Goal: Task Accomplishment & Management: Use online tool/utility

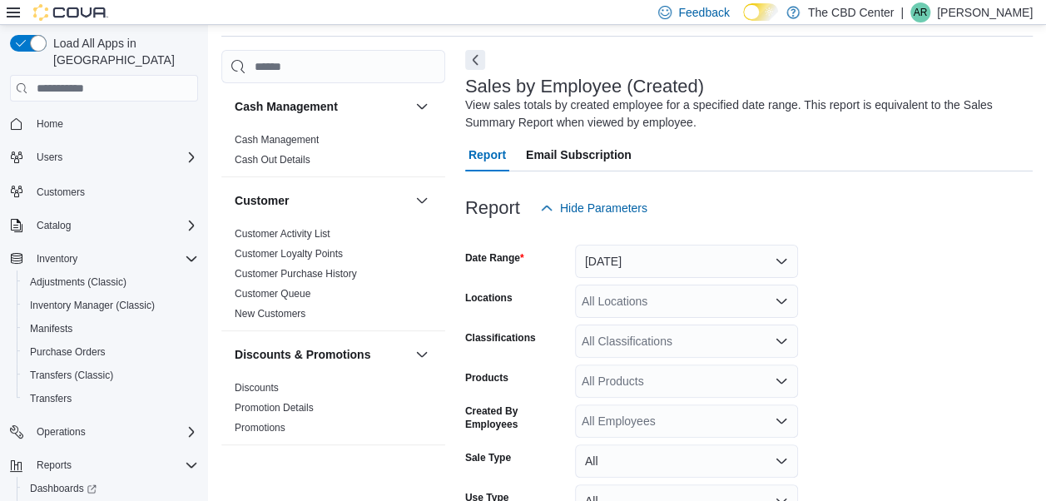
scroll to position [192, 0]
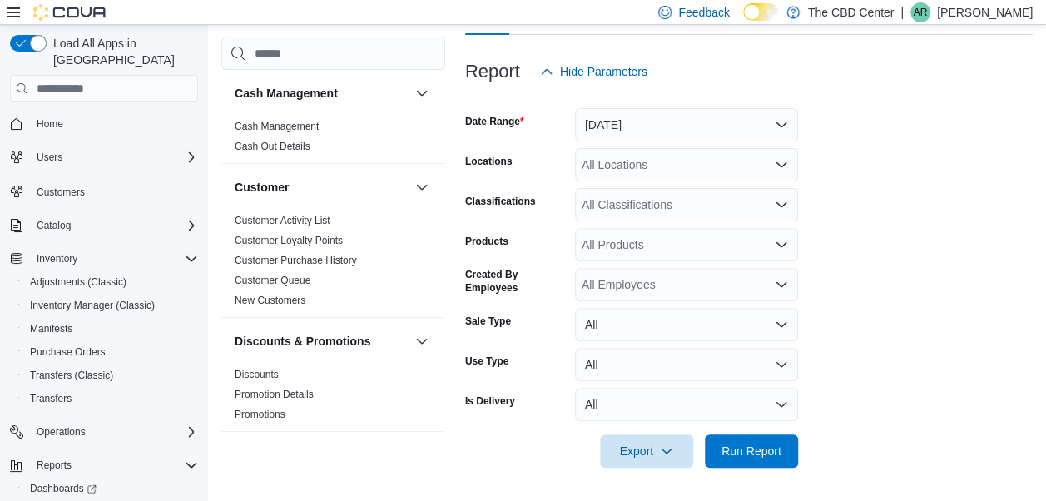
click at [787, 171] on icon "Open list of options" at bounding box center [781, 164] width 13 height 13
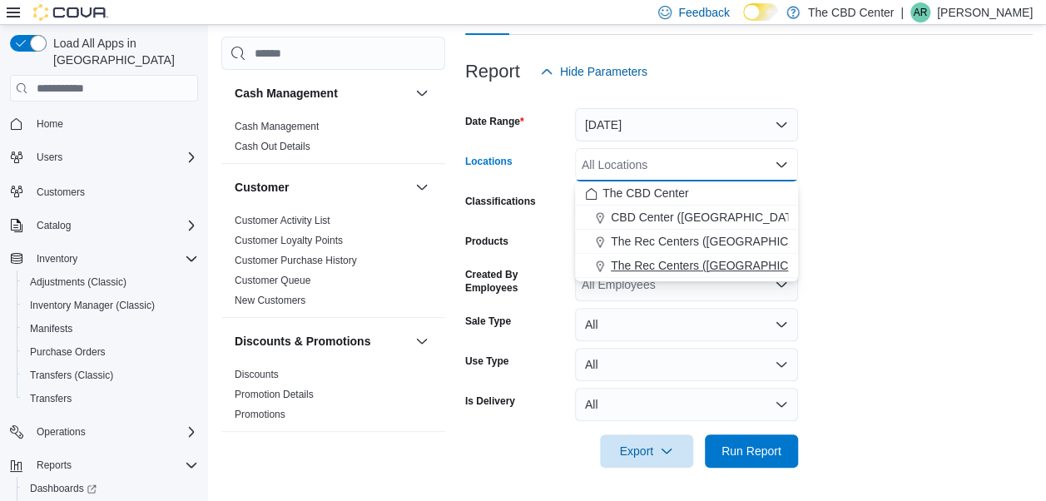
click at [723, 265] on span "The Rec Centers ([GEOGRAPHIC_DATA])" at bounding box center [721, 265] width 221 height 17
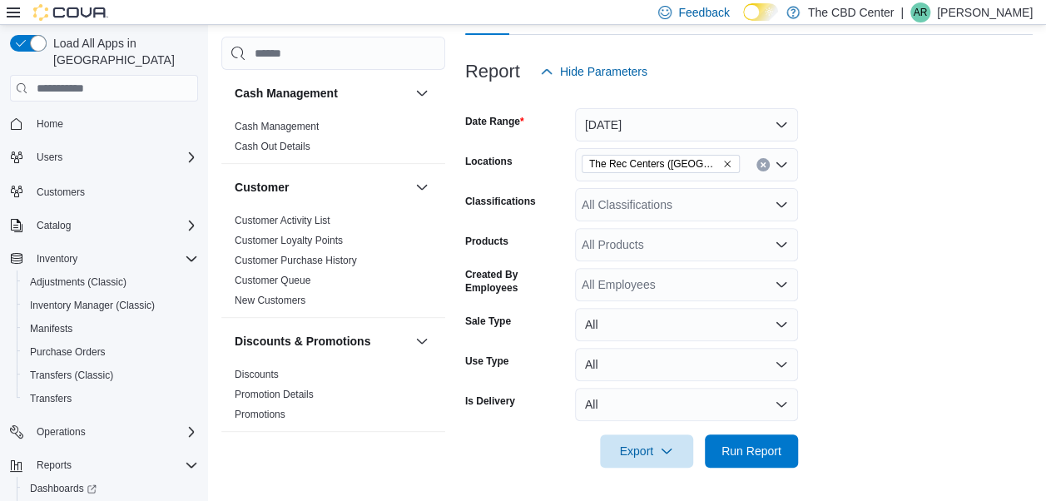
click at [926, 389] on form "Date Range [DATE] Locations The Rec Centers ([GEOGRAPHIC_DATA]) Classifications…" at bounding box center [749, 278] width 568 height 380
click at [760, 451] on span "Run Report" at bounding box center [752, 450] width 60 height 17
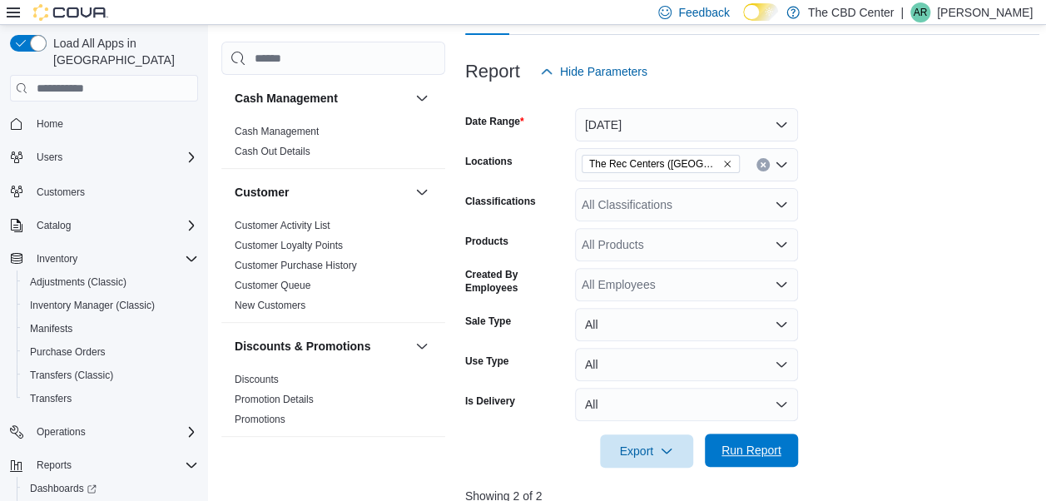
click at [766, 450] on span "Run Report" at bounding box center [752, 450] width 60 height 17
click at [769, 123] on button "[DATE]" at bounding box center [686, 124] width 223 height 33
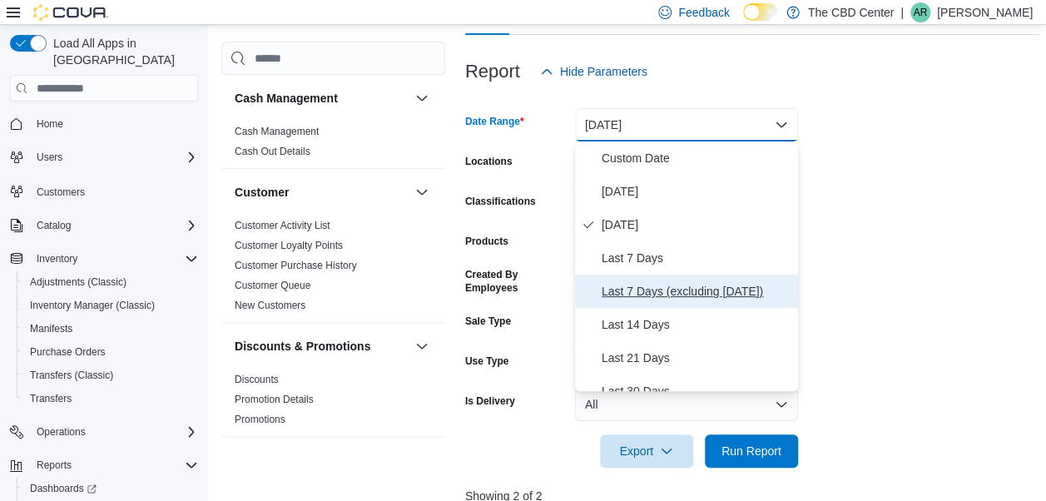
click at [663, 288] on span "Last 7 Days (excluding [DATE])" at bounding box center [697, 291] width 190 height 20
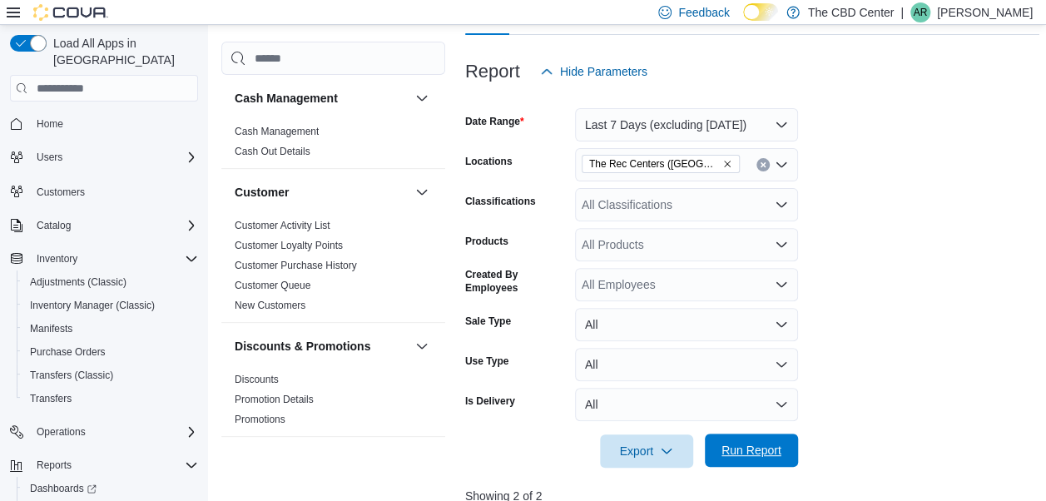
click at [757, 463] on span "Run Report" at bounding box center [751, 450] width 73 height 33
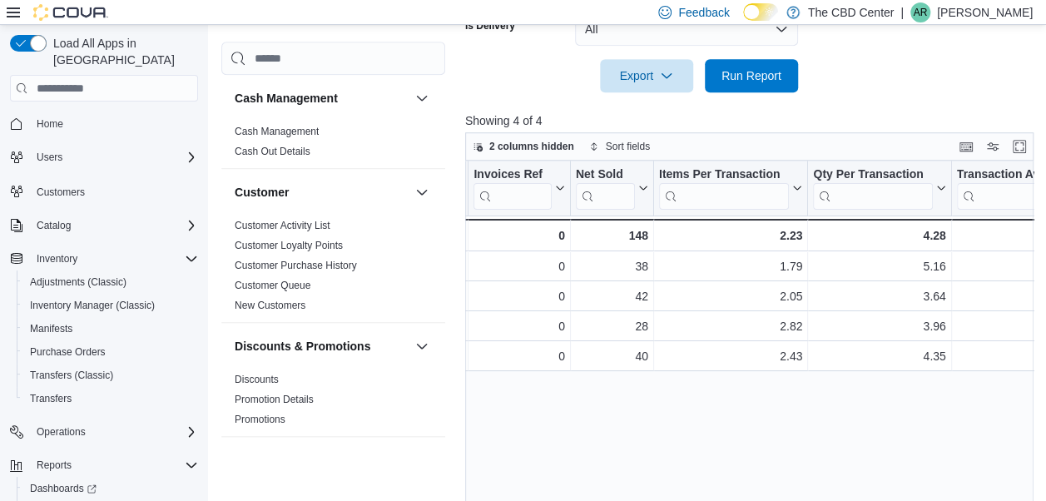
scroll to position [0, 333]
